Goal: Information Seeking & Learning: Learn about a topic

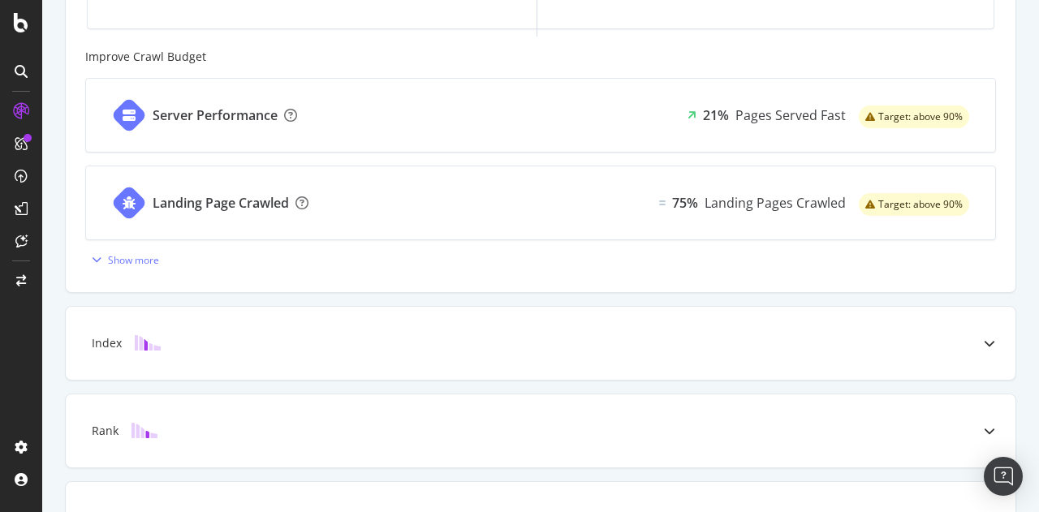
scroll to position [636, 0]
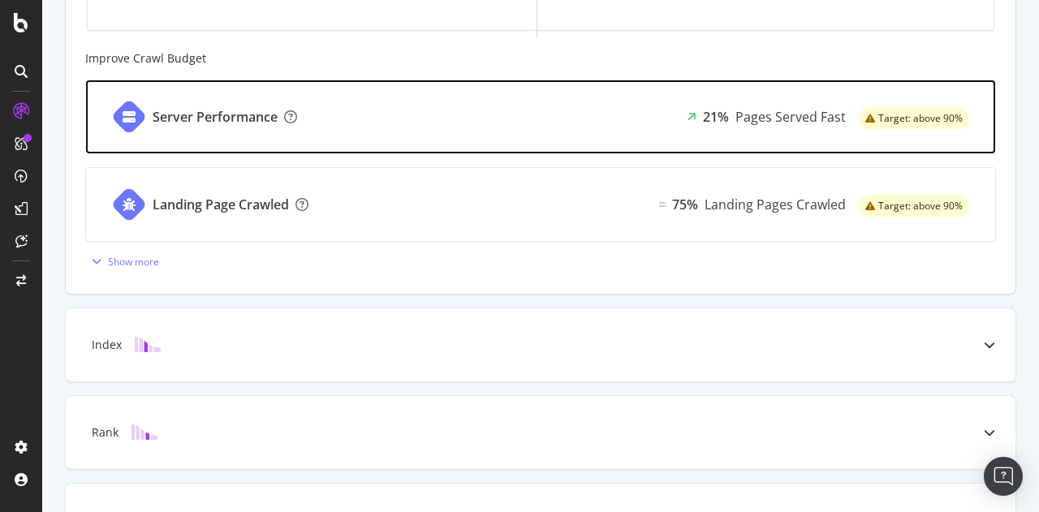
click at [591, 108] on div "Server Performance 21% Pages Served Fast Target: above 90%" at bounding box center [540, 116] width 909 height 73
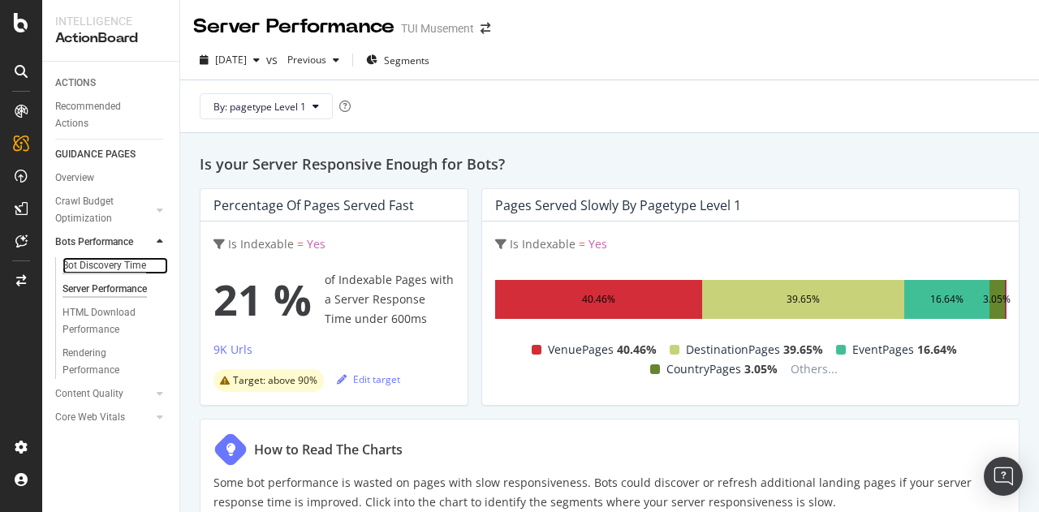
click at [100, 261] on div "Bot Discovery Time" at bounding box center [105, 265] width 84 height 17
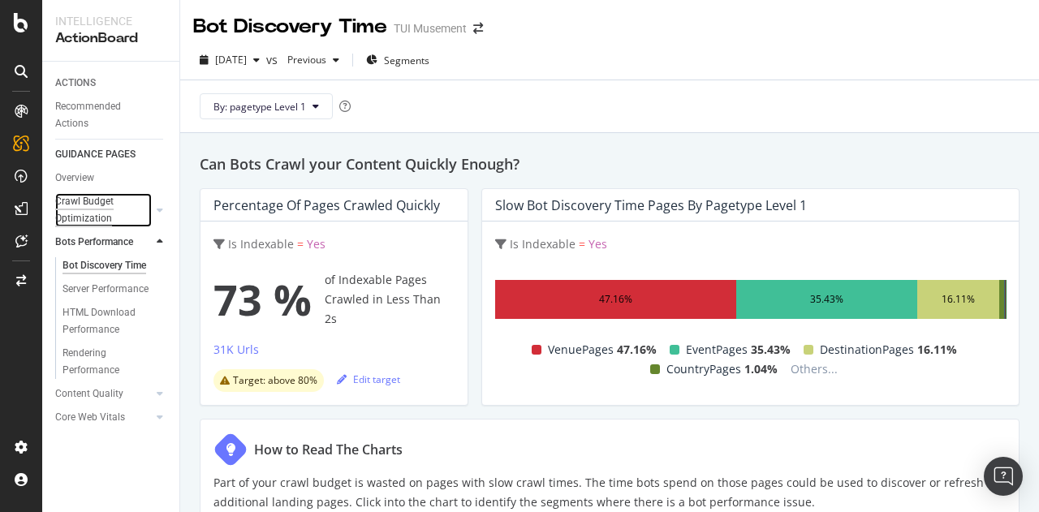
click at [106, 218] on div "Crawl Budget Optimization" at bounding box center [97, 210] width 85 height 34
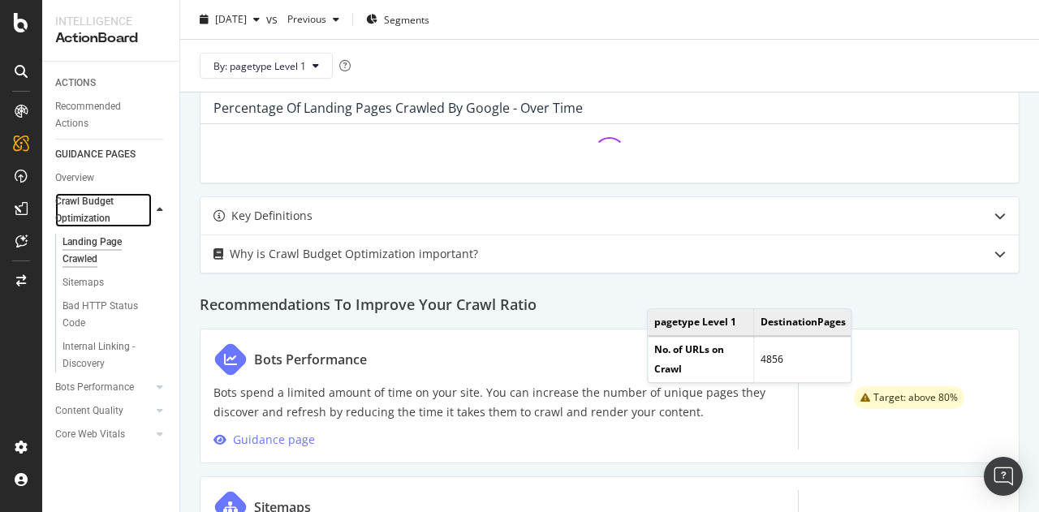
scroll to position [459, 0]
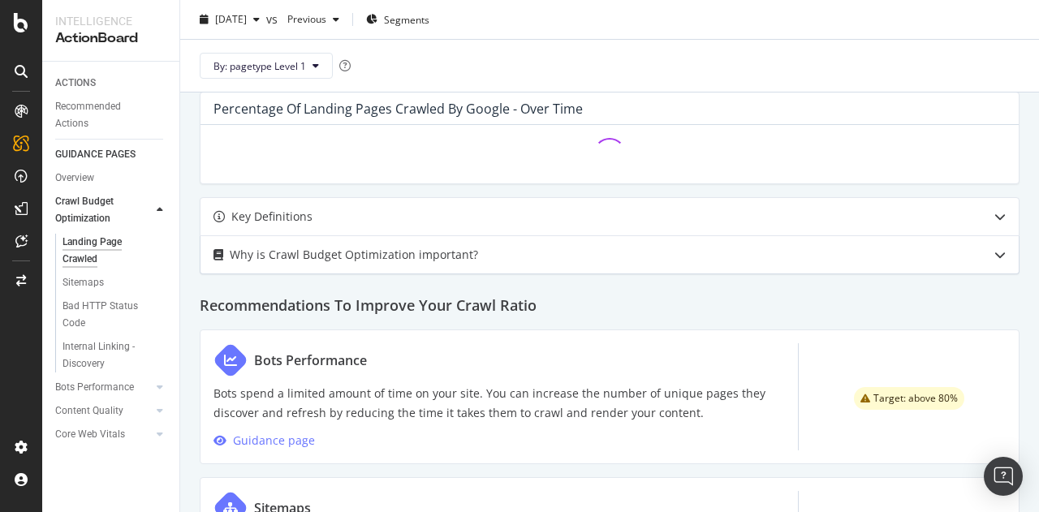
click at [746, 245] on div "Why is Crawl Budget Optimization important?" at bounding box center [577, 254] width 754 height 19
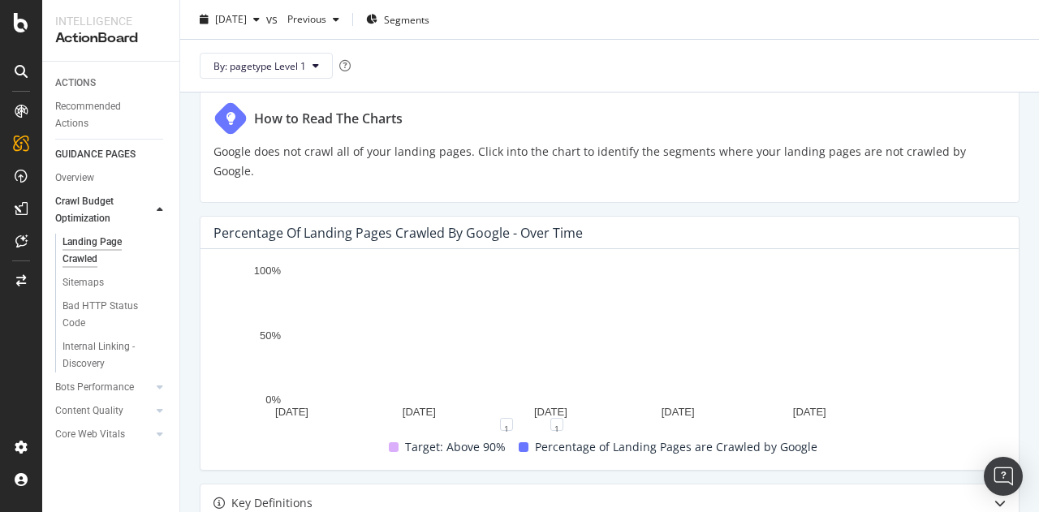
scroll to position [335, 0]
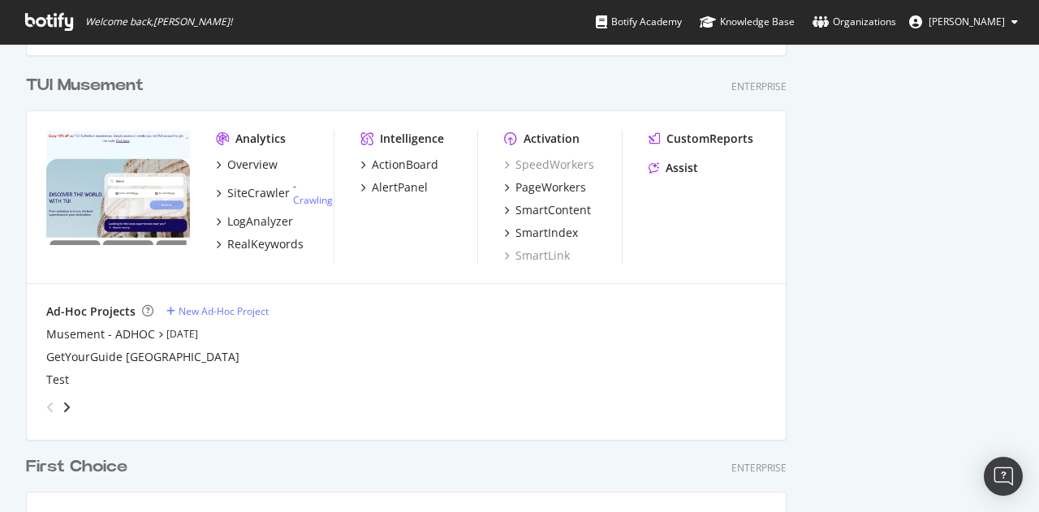
scroll to position [735, 0]
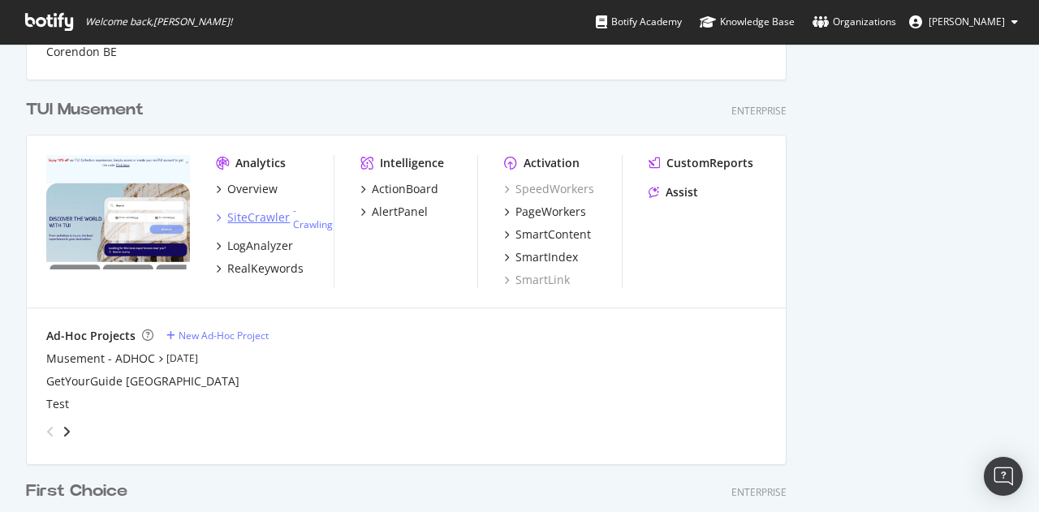
click at [261, 218] on div "SiteCrawler" at bounding box center [258, 217] width 63 height 16
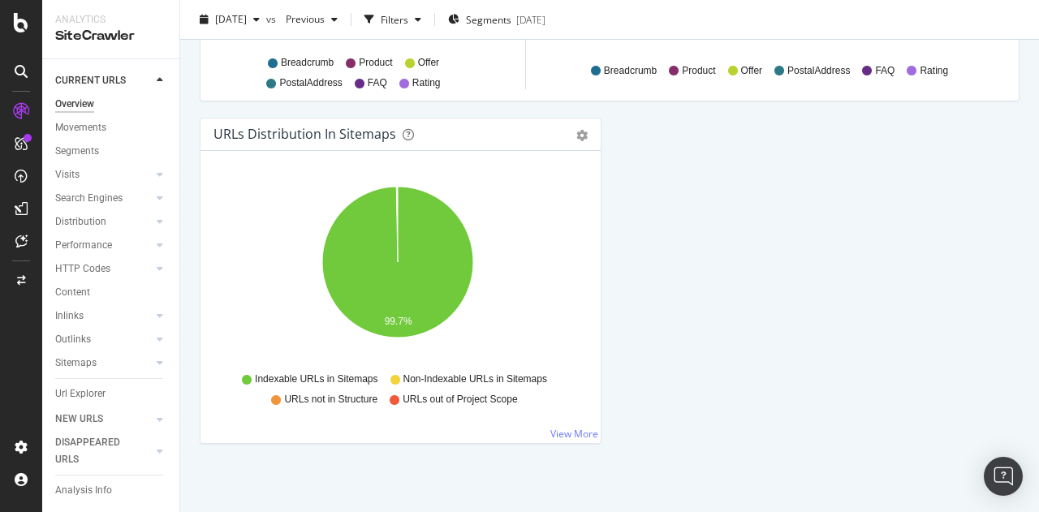
scroll to position [1836, 0]
